Goal: Learn about a topic

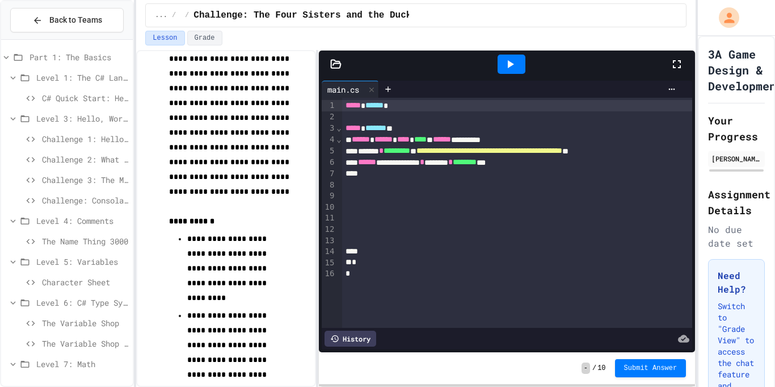
scroll to position [55, 0]
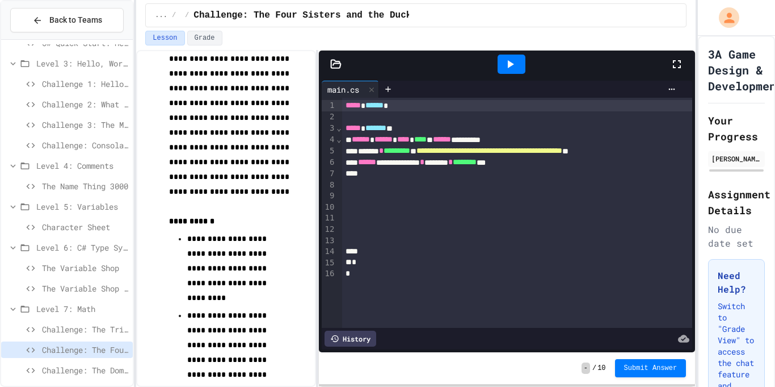
click at [492, 204] on div at bounding box center [517, 206] width 351 height 11
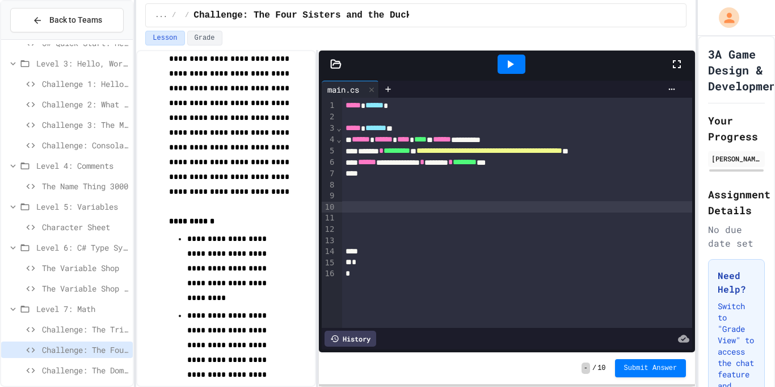
click at [65, 229] on span "Character Sheet" at bounding box center [85, 227] width 86 height 12
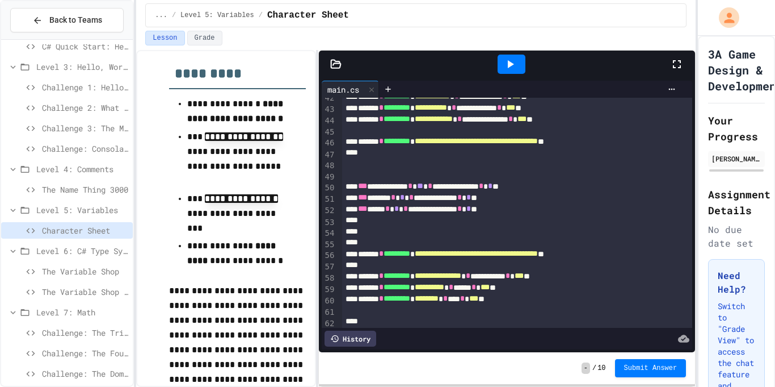
scroll to position [61, 0]
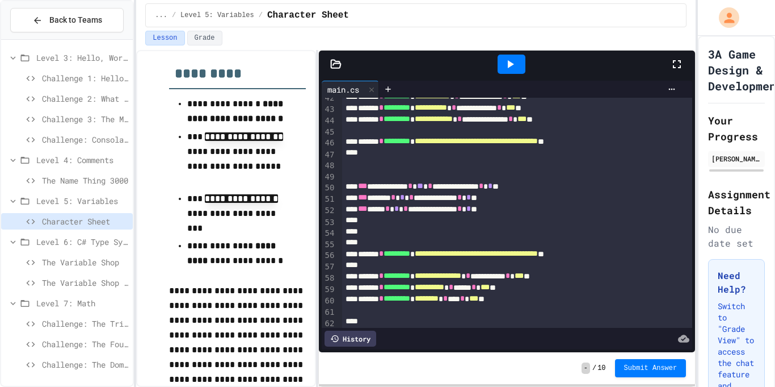
click at [83, 349] on span "Challenge: The Four Sisters and the Duckbear" at bounding box center [85, 344] width 86 height 12
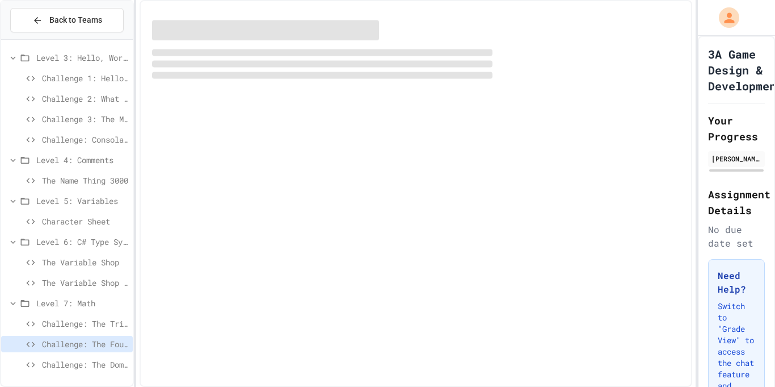
scroll to position [52, 0]
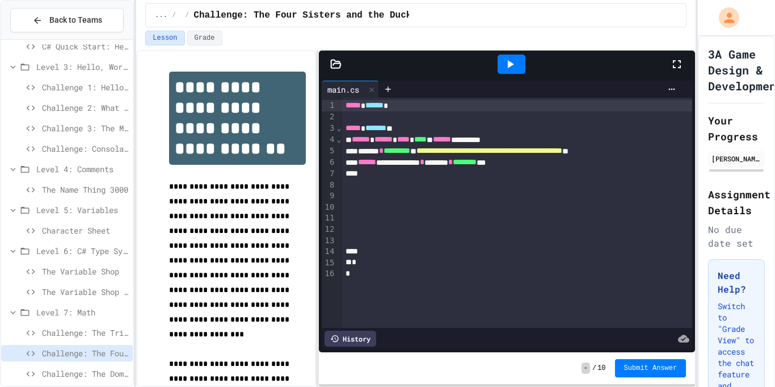
click at [476, 219] on div at bounding box center [517, 217] width 351 height 11
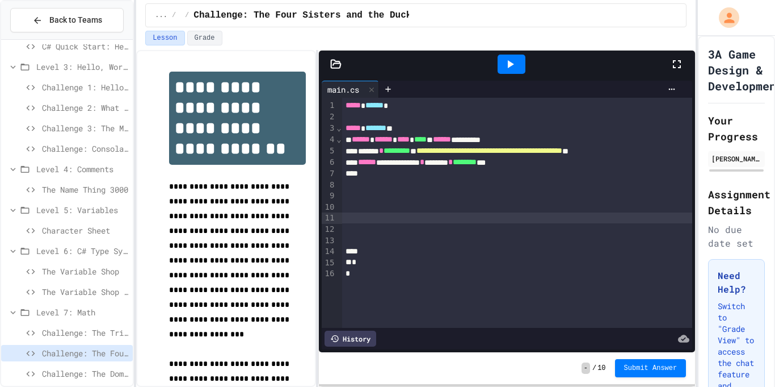
click at [481, 216] on div at bounding box center [517, 217] width 351 height 11
click at [469, 160] on div "**********" at bounding box center [517, 162] width 351 height 11
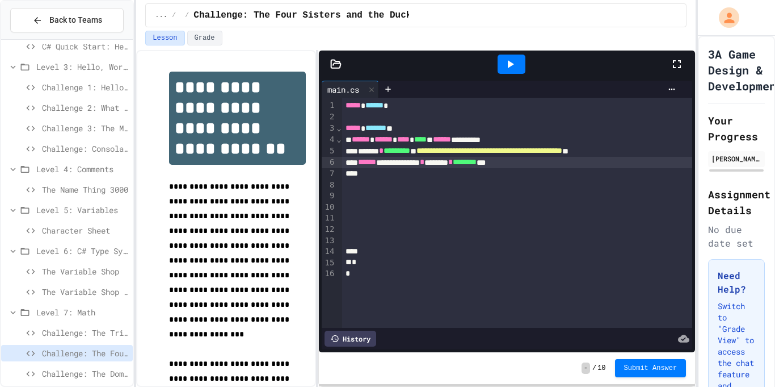
click at [470, 199] on div at bounding box center [517, 195] width 351 height 11
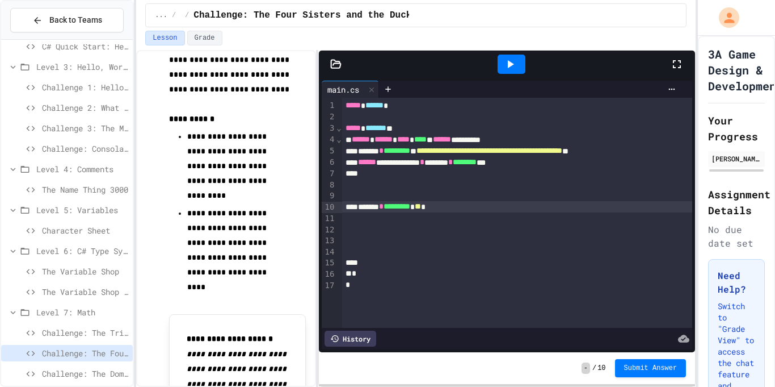
scroll to position [448, 0]
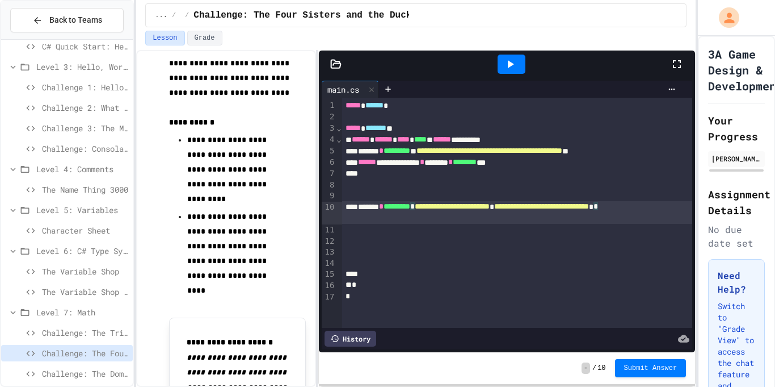
click at [478, 213] on div "**********" at bounding box center [517, 212] width 351 height 23
click at [568, 208] on span "**********" at bounding box center [541, 206] width 95 height 8
click at [572, 193] on div at bounding box center [517, 195] width 351 height 11
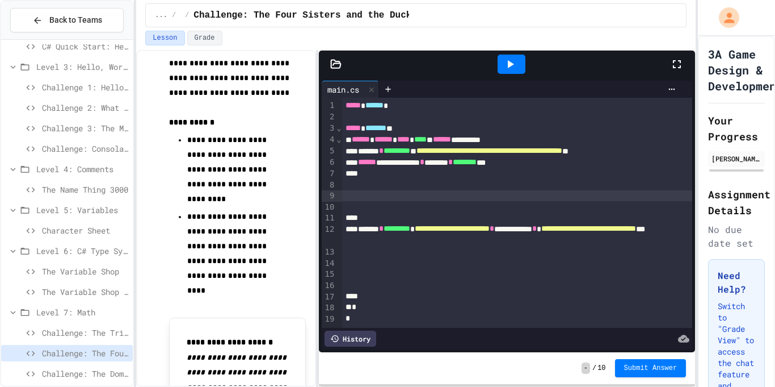
click at [429, 193] on div at bounding box center [517, 195] width 351 height 11
click at [430, 195] on div at bounding box center [517, 195] width 351 height 11
click at [284, 386] on div at bounding box center [387, 388] width 775 height 0
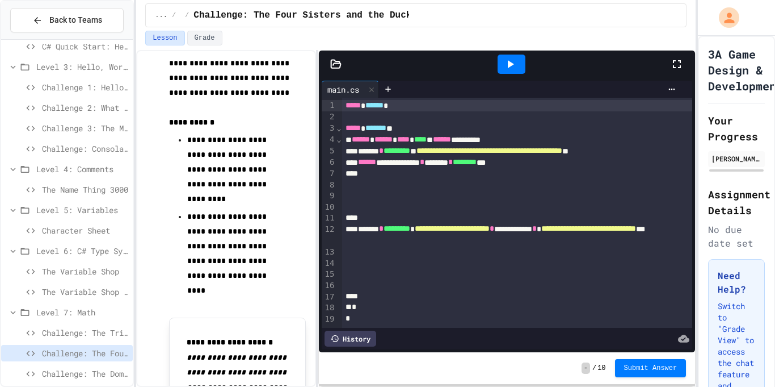
click at [466, 196] on div at bounding box center [517, 195] width 351 height 11
